Goal: Check status

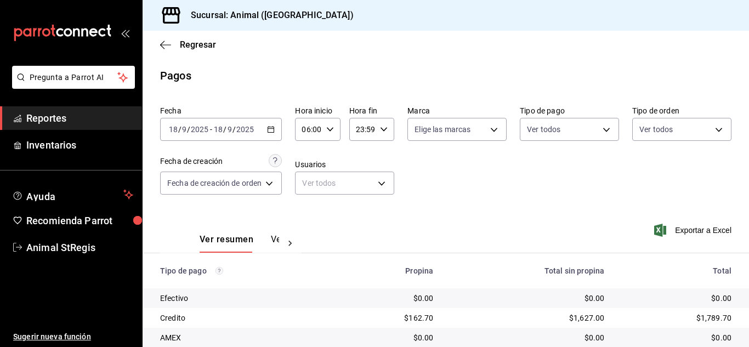
scroll to position [137, 0]
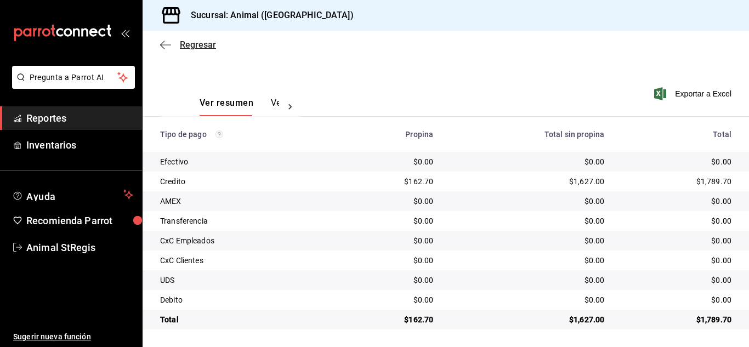
click at [199, 41] on span "Regresar" at bounding box center [198, 44] width 36 height 10
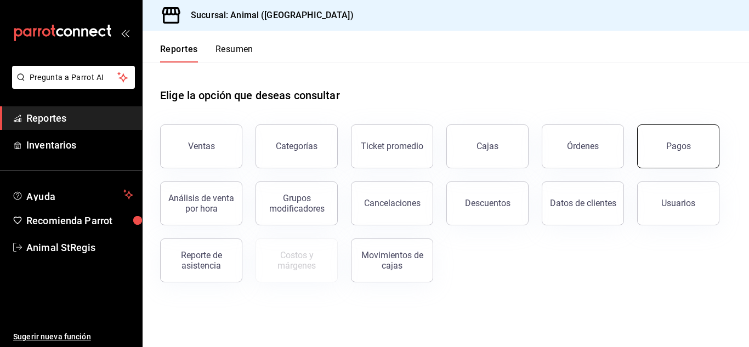
click at [668, 163] on button "Pagos" at bounding box center [678, 146] width 82 height 44
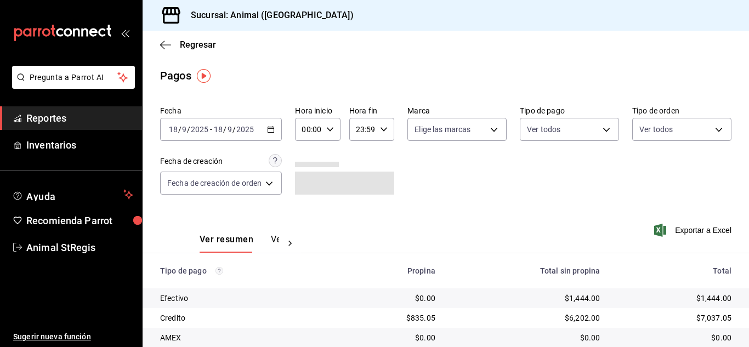
click at [328, 128] on icon "button" at bounding box center [330, 130] width 8 height 8
click at [310, 212] on span "02" at bounding box center [307, 210] width 4 height 9
type input "02:00"
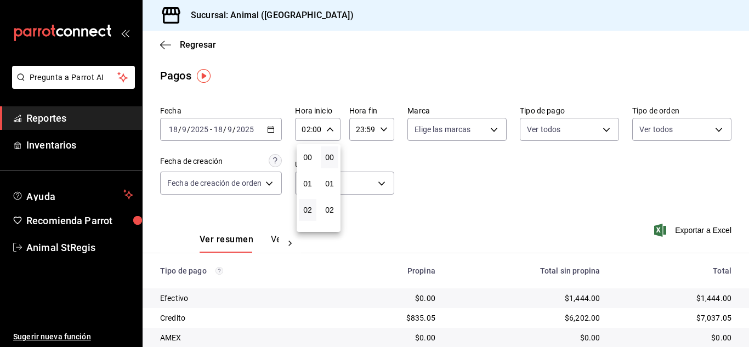
click at [305, 216] on button "02" at bounding box center [308, 210] width 18 height 22
click at [305, 222] on span "05" at bounding box center [307, 223] width 4 height 9
type input "05:00"
drag, startPoint x: 744, startPoint y: 222, endPoint x: 749, endPoint y: 327, distance: 105.9
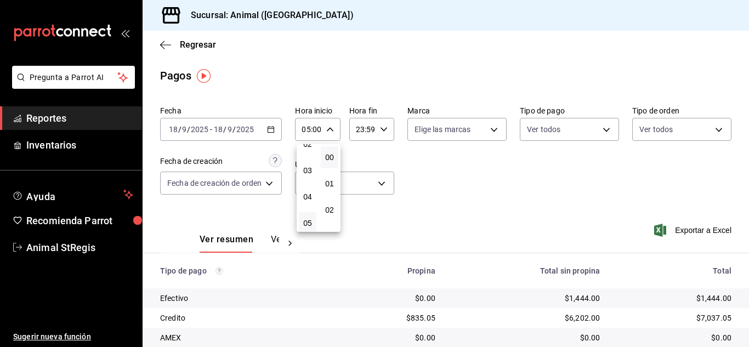
click at [749, 327] on div at bounding box center [374, 173] width 749 height 347
drag, startPoint x: 740, startPoint y: 225, endPoint x: 741, endPoint y: 297, distance: 72.4
click at [743, 323] on div "Regresar Pagos Fecha [DATE] [DATE] - [DATE] [DATE] Hora inicio 05:00 Hora inici…" at bounding box center [446, 189] width 606 height 316
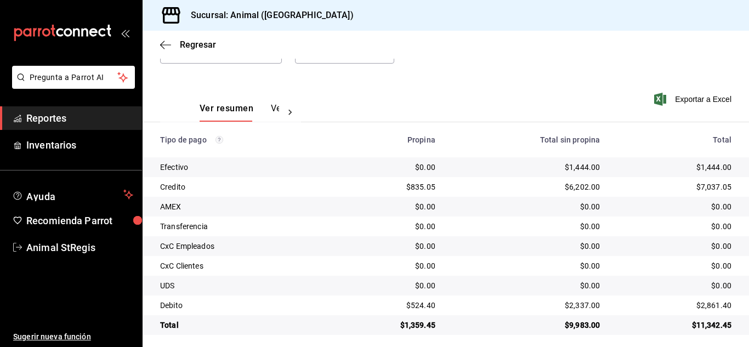
scroll to position [137, 0]
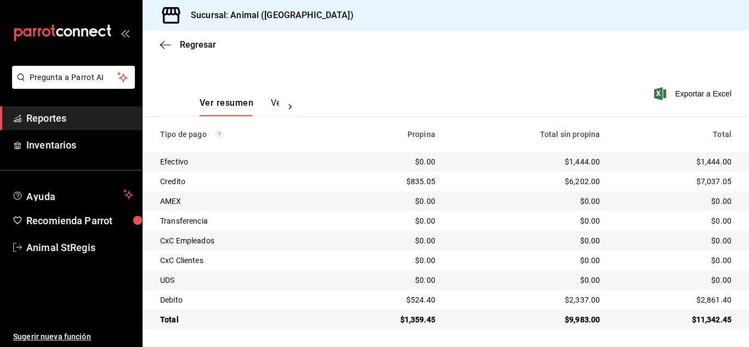
click at [477, 81] on div "Ver resumen Ver pagos Exportar a Excel" at bounding box center [446, 100] width 606 height 58
